Goal: Entertainment & Leisure: Consume media (video, audio)

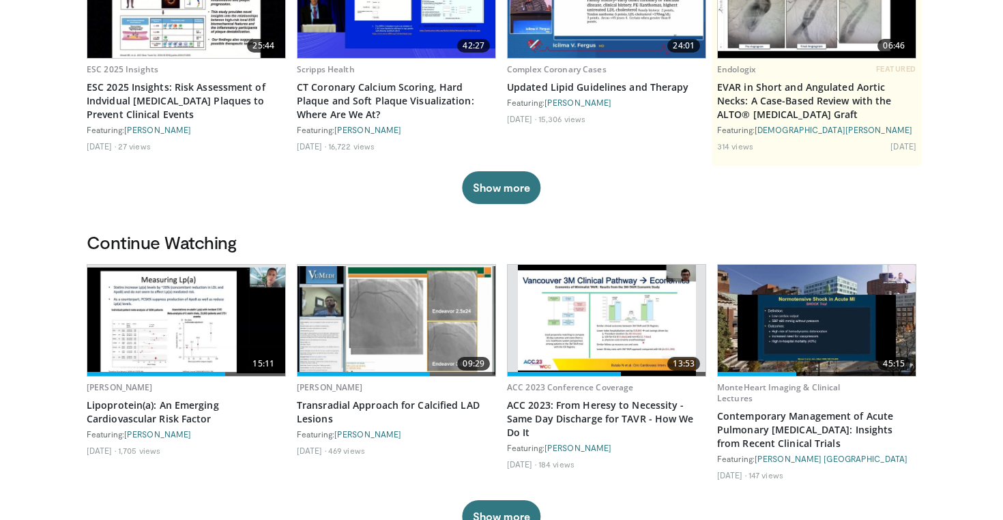
scroll to position [216, 0]
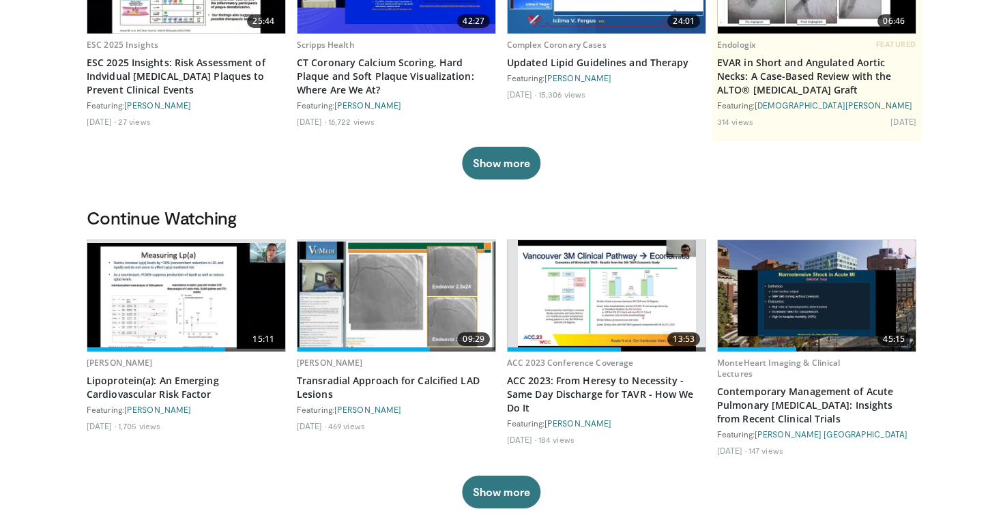
click at [168, 288] on img at bounding box center [186, 296] width 198 height 106
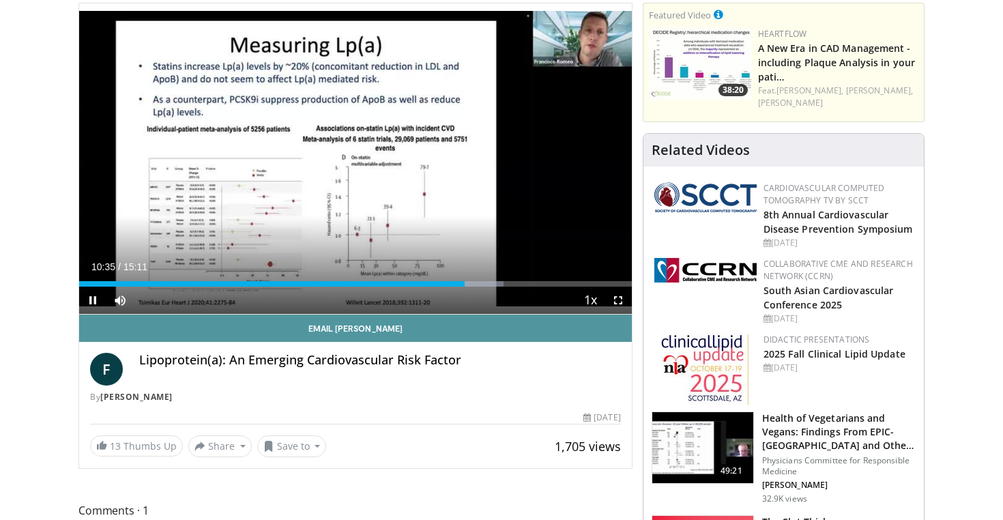
scroll to position [102, 0]
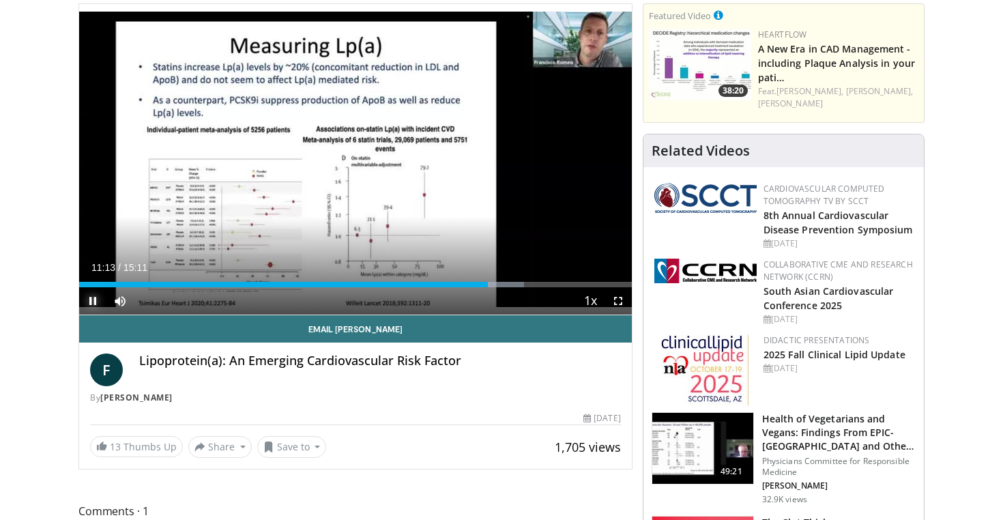
click at [96, 303] on span "Video Player" at bounding box center [92, 300] width 27 height 27
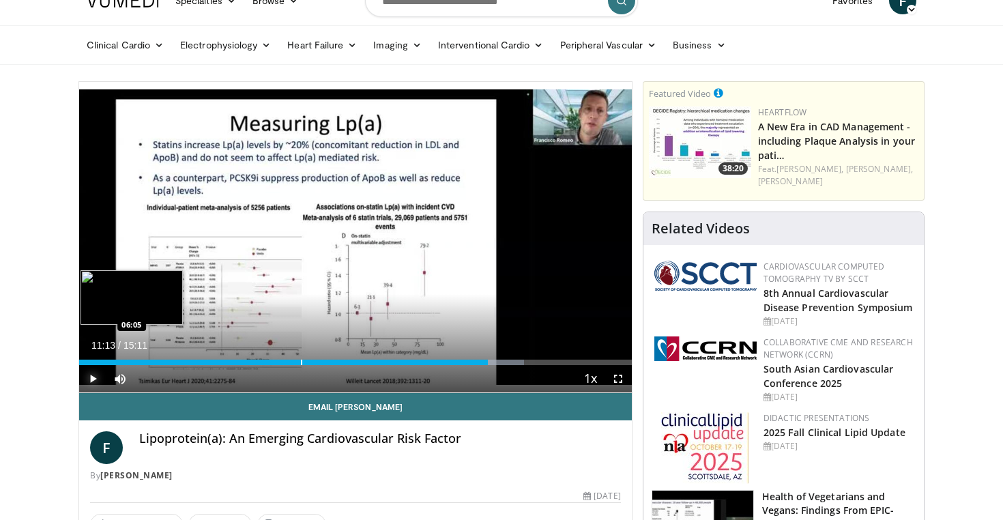
scroll to position [0, 0]
